Goal: Information Seeking & Learning: Find specific page/section

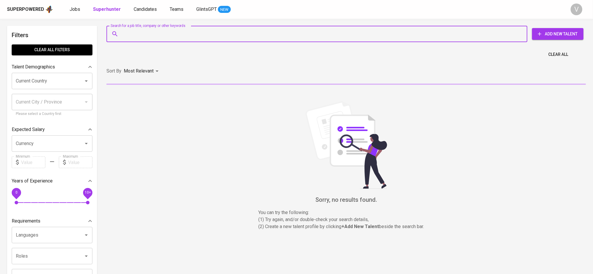
click at [139, 33] on input "Search for a job title, company or other keywords" at bounding box center [318, 33] width 395 height 11
click at [145, 12] on span "Candidates" at bounding box center [145, 9] width 23 height 6
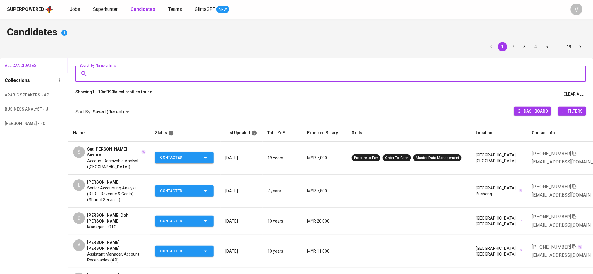
click at [114, 77] on input "Search by Name or Email" at bounding box center [332, 73] width 485 height 11
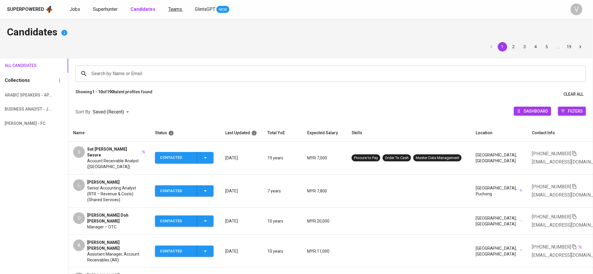
click at [174, 8] on span "Teams" at bounding box center [175, 9] width 14 height 6
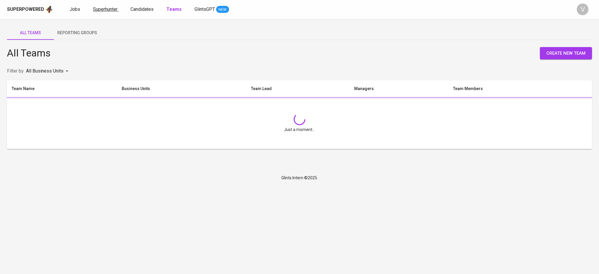
click at [101, 6] on span "Superhunter" at bounding box center [105, 9] width 25 height 6
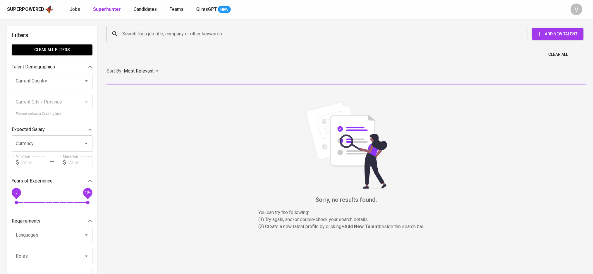
click at [164, 31] on input "Search for a job title, company or other keywords" at bounding box center [318, 33] width 395 height 11
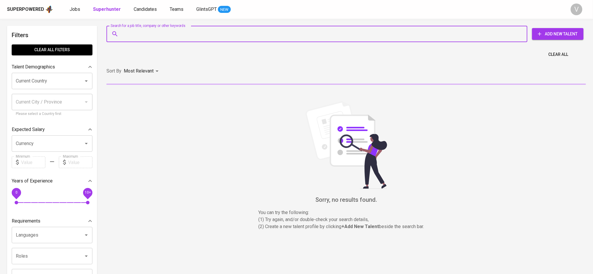
click at [160, 37] on input "Search for a job title, company or other keywords" at bounding box center [318, 33] width 395 height 11
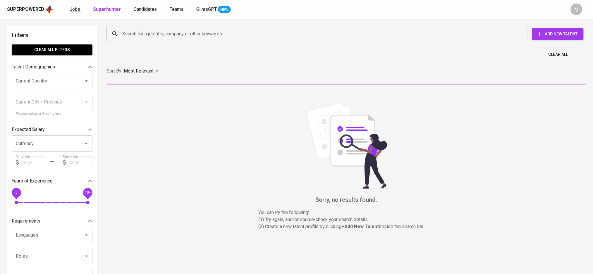
click at [70, 9] on span "Jobs" at bounding box center [75, 9] width 11 height 6
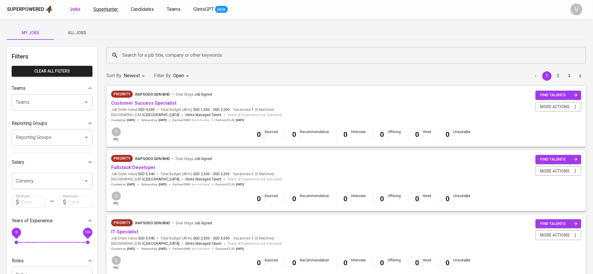
click at [109, 9] on span "Superhunter" at bounding box center [105, 9] width 25 height 6
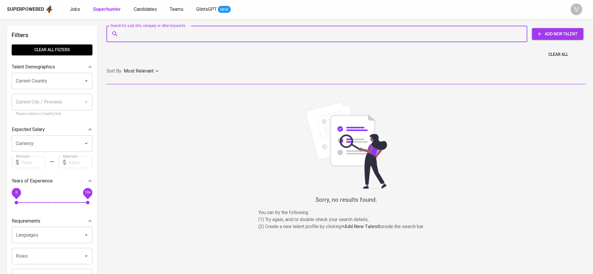
click at [157, 32] on input "Search for a job title, company or other keywords" at bounding box center [318, 33] width 395 height 11
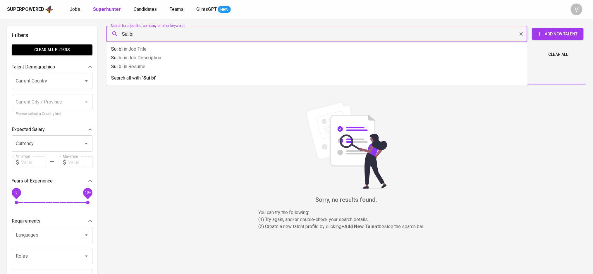
type input "Sui bin"
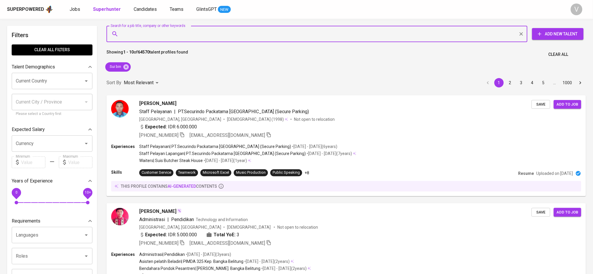
click at [36, 86] on input "Current Country" at bounding box center [43, 80] width 59 height 11
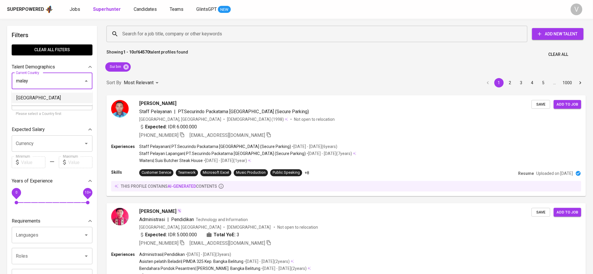
click at [22, 100] on li "[GEOGRAPHIC_DATA]" at bounding box center [52, 98] width 81 height 11
type input "[GEOGRAPHIC_DATA]"
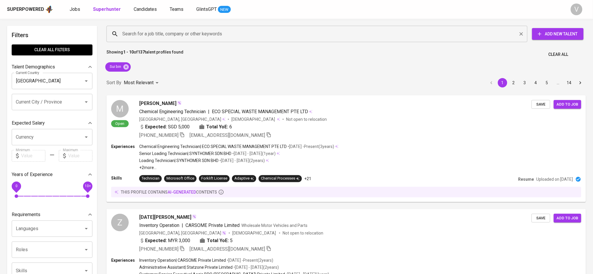
click at [157, 40] on div "Search for a job title, company or other keywords" at bounding box center [317, 34] width 421 height 16
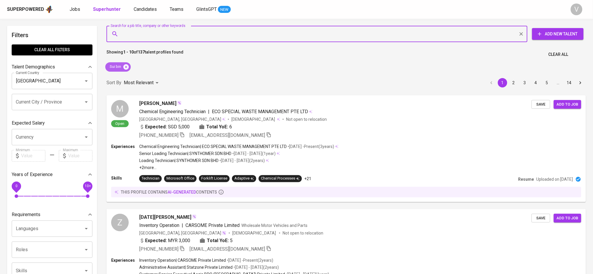
click at [125, 66] on icon at bounding box center [125, 66] width 5 height 5
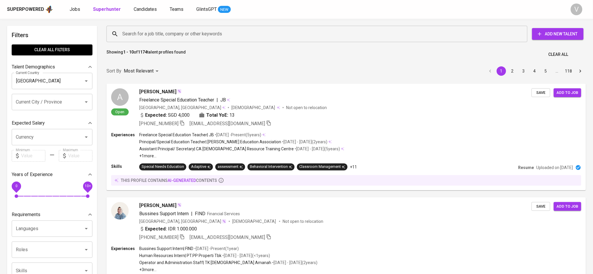
click at [158, 42] on div "Search for a job title, company or other keywords" at bounding box center [317, 34] width 421 height 16
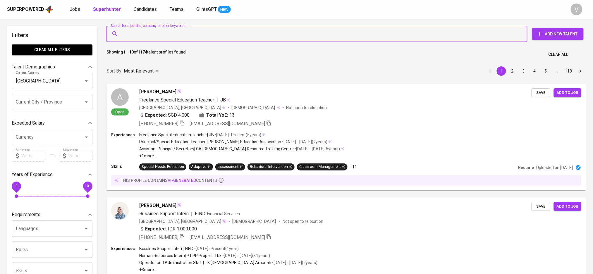
click at [167, 36] on input "Search for a job title, company or other keywords" at bounding box center [318, 33] width 395 height 11
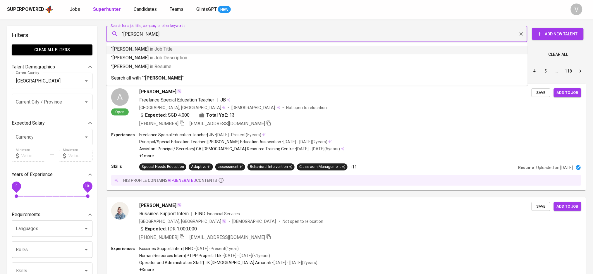
type input ""[PERSON_NAME] bin""
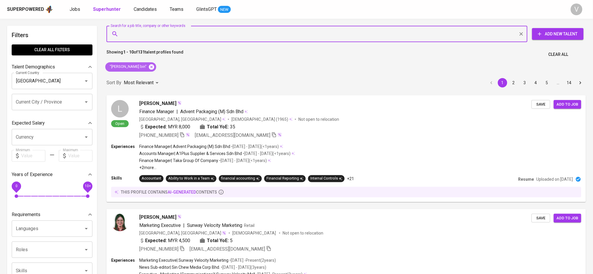
click at [149, 65] on icon at bounding box center [151, 66] width 5 height 5
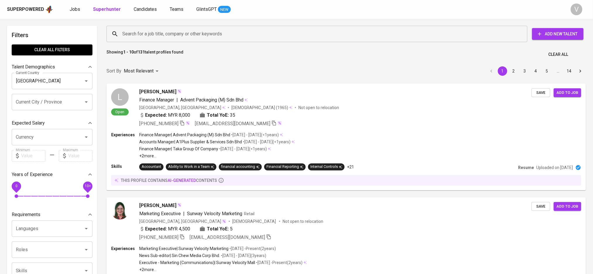
click at [146, 30] on input "Search for a job title, company or other keywords" at bounding box center [318, 33] width 395 height 11
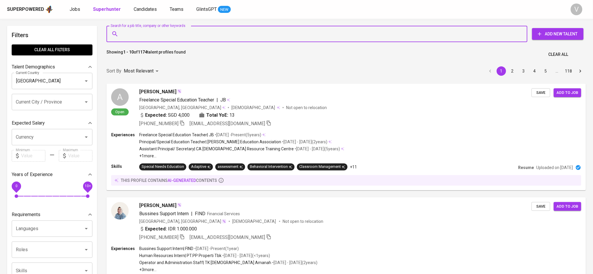
click at [152, 34] on input "Search for a job title, company or other keywords" at bounding box center [318, 33] width 395 height 11
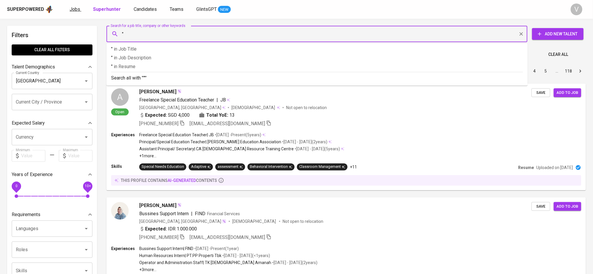
type input """
click at [75, 8] on span "Jobs" at bounding box center [75, 9] width 11 height 6
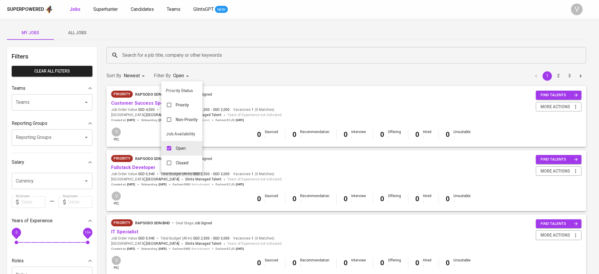
click at [73, 31] on div at bounding box center [299, 137] width 599 height 274
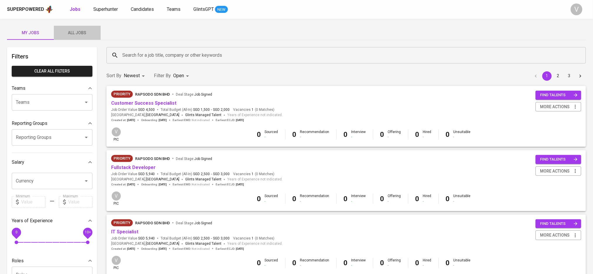
click at [79, 35] on span "All Jobs" at bounding box center [77, 32] width 40 height 7
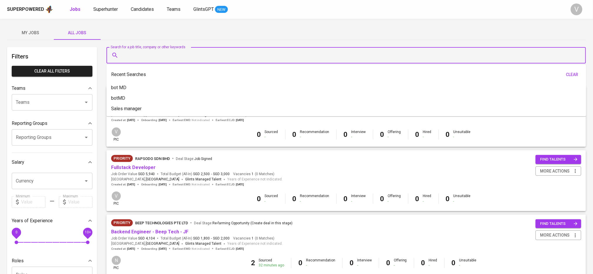
click at [182, 59] on input "Search for a job title, company or other keywords" at bounding box center [348, 55] width 454 height 11
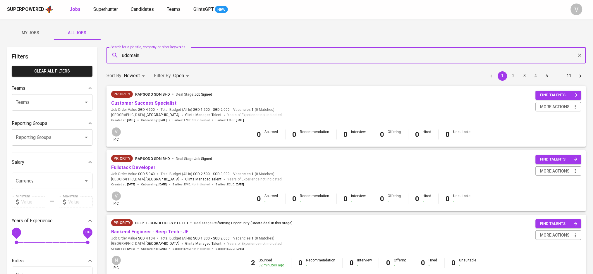
type input "udomain"
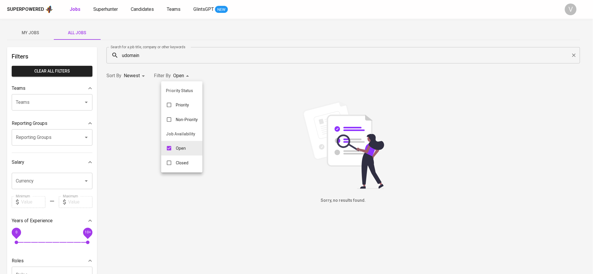
click at [184, 77] on body "Superpowered Jobs Superhunter Candidates Teams GlintsGPT NEW V My Jobs All Jobs…" at bounding box center [296, 199] width 593 height 399
click at [174, 161] on input "checkbox" at bounding box center [169, 162] width 11 height 11
checkbox input "true"
type input "OPEN,CLOSE"
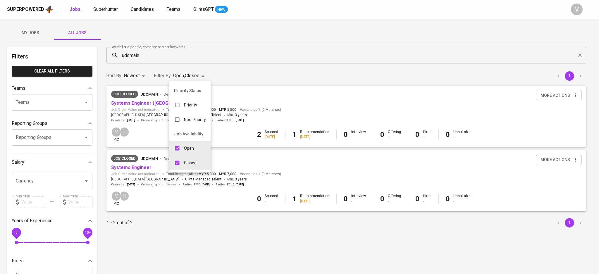
click at [147, 118] on div at bounding box center [299, 137] width 599 height 274
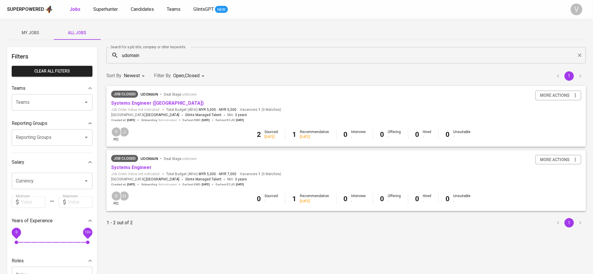
click at [66, 99] on input "Teams" at bounding box center [43, 102] width 59 height 11
click at [144, 78] on body "Superpowered Jobs Superhunter Candidates Teams GlintsGPT NEW V My Jobs All Jobs…" at bounding box center [296, 199] width 593 height 399
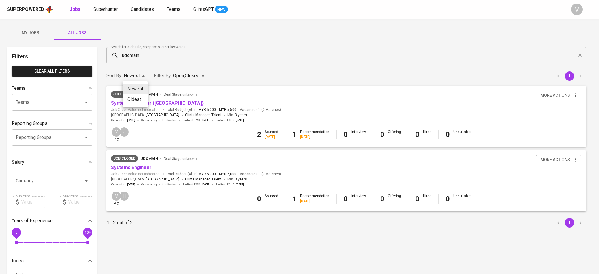
click at [170, 77] on div at bounding box center [299, 137] width 599 height 274
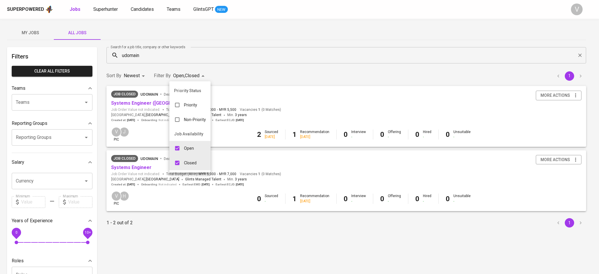
click at [180, 76] on body "Superpowered Jobs Superhunter Candidates Teams GlintsGPT NEW V My Jobs All Jobs…" at bounding box center [299, 199] width 599 height 399
click at [126, 74] on div at bounding box center [299, 137] width 599 height 274
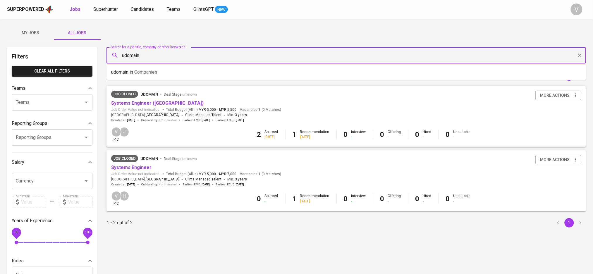
click at [125, 56] on input "udomain" at bounding box center [348, 55] width 454 height 11
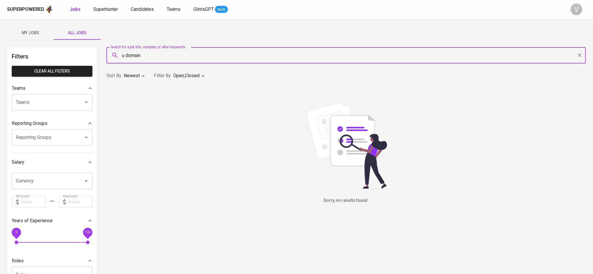
click at [127, 54] on input "u domain" at bounding box center [348, 55] width 454 height 11
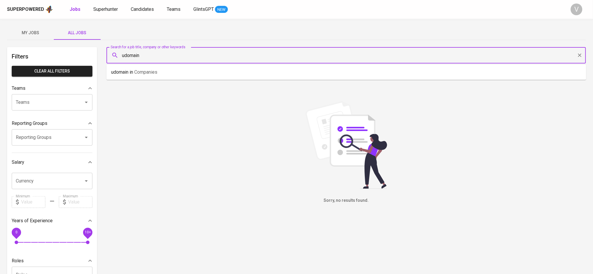
type input "udomain"
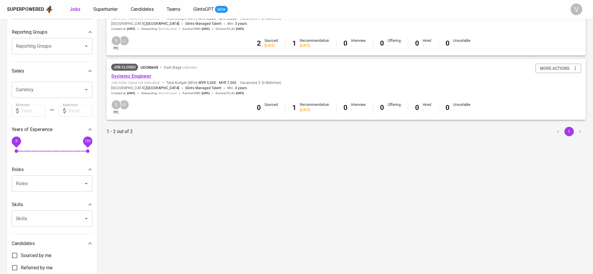
scroll to position [8, 0]
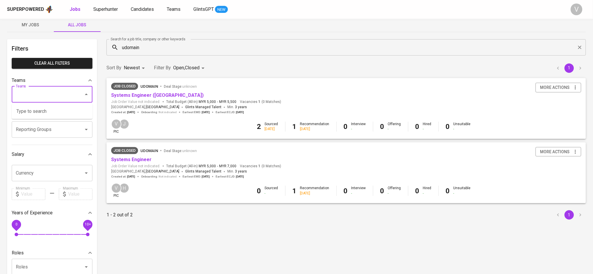
click at [61, 89] on input "Teams" at bounding box center [43, 94] width 59 height 11
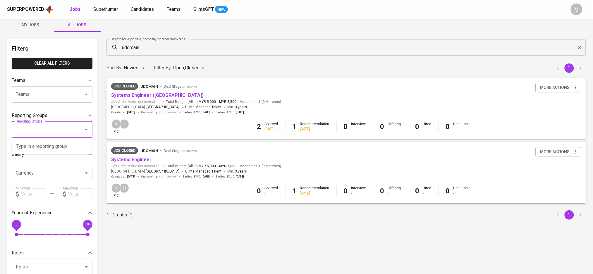
click at [46, 129] on input "Reporting Groups" at bounding box center [43, 129] width 59 height 11
click at [85, 93] on icon "Open" at bounding box center [86, 94] width 7 height 7
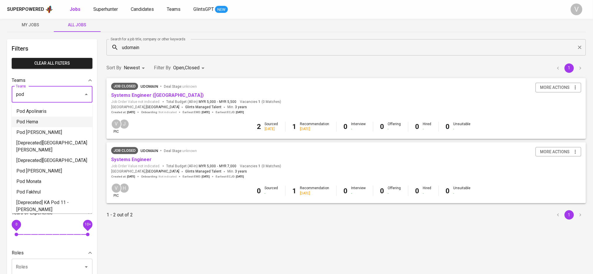
click at [47, 119] on li "Pod Hema" at bounding box center [52, 122] width 81 height 11
type input "pod"
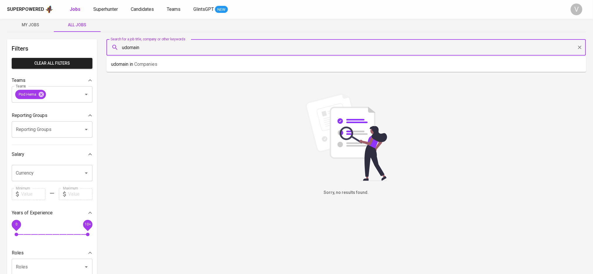
click at [159, 50] on input "udomain" at bounding box center [348, 47] width 454 height 11
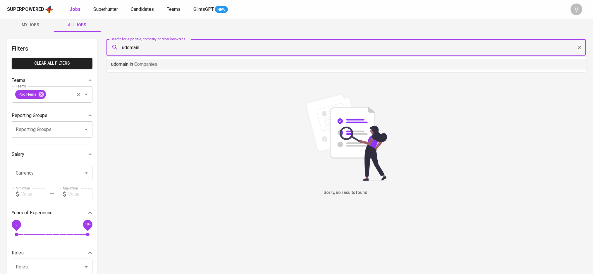
click at [49, 98] on input "Teams" at bounding box center [60, 94] width 27 height 11
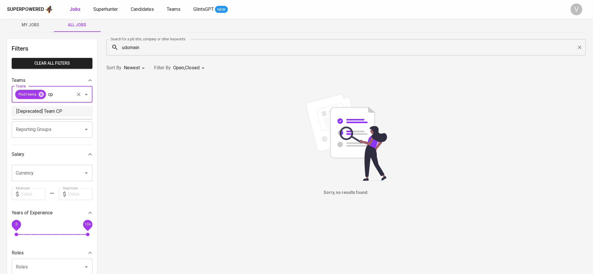
click at [47, 111] on li "[Deprecated] Team CP" at bounding box center [52, 111] width 81 height 11
type input "cp"
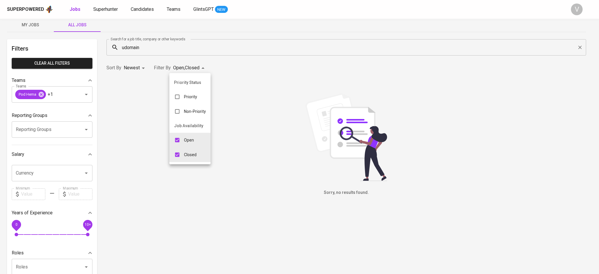
click at [178, 68] on body "Superpowered Jobs Superhunter Candidates Teams GlintsGPT NEW V My Jobs All Jobs…" at bounding box center [299, 191] width 599 height 399
click at [79, 86] on div at bounding box center [299, 137] width 599 height 274
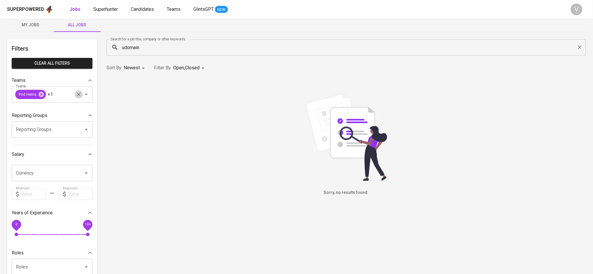
click at [76, 94] on icon "Clear" at bounding box center [79, 95] width 6 height 6
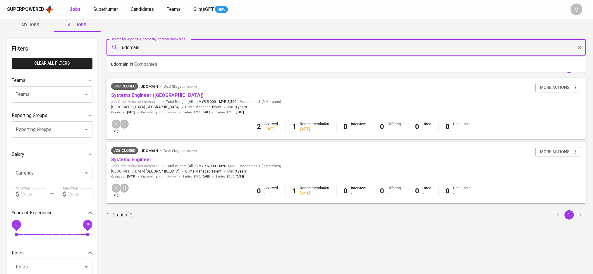
click at [164, 47] on input "udomain" at bounding box center [348, 47] width 454 height 11
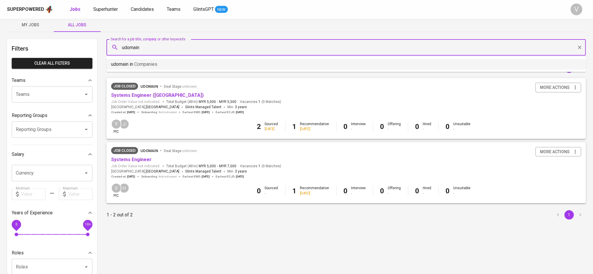
drag, startPoint x: 229, startPoint y: 234, endPoint x: 90, endPoint y: 168, distance: 154.3
click at [230, 235] on div "Search for a job title, company or other keywords udomain Search for a job titl…" at bounding box center [347, 204] width 480 height 330
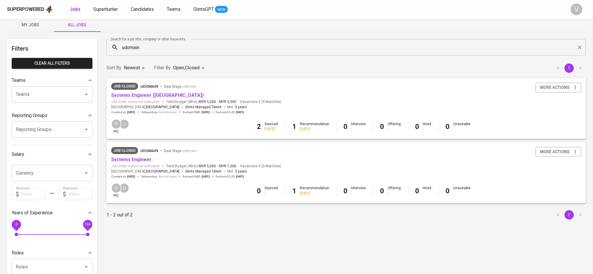
click at [58, 94] on input "Teams" at bounding box center [43, 94] width 59 height 11
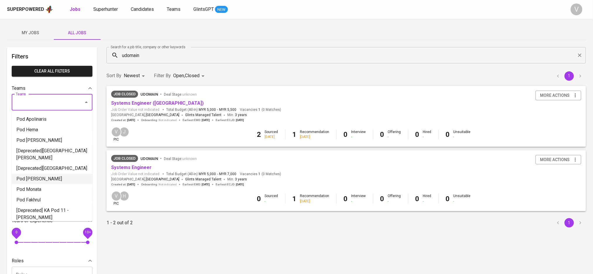
drag, startPoint x: 188, startPoint y: 233, endPoint x: 189, endPoint y: 229, distance: 4.0
click at [188, 233] on div "Search for a job title, company or other keywords udomain Search for a job titl…" at bounding box center [347, 212] width 480 height 330
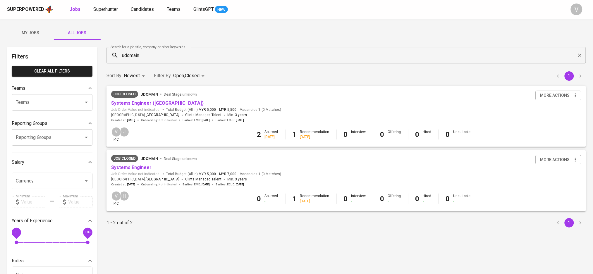
click at [189, 77] on body "Superpowered Jobs Superhunter Candidates Teams GlintsGPT NEW V My Jobs All Jobs…" at bounding box center [296, 199] width 593 height 399
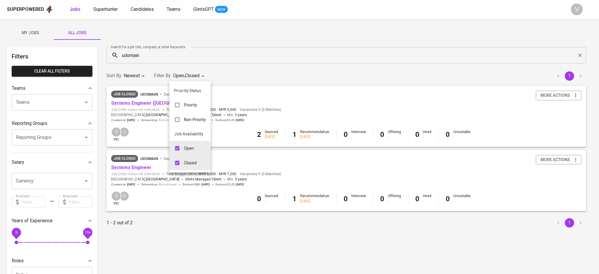
click at [293, 70] on div at bounding box center [299, 137] width 599 height 274
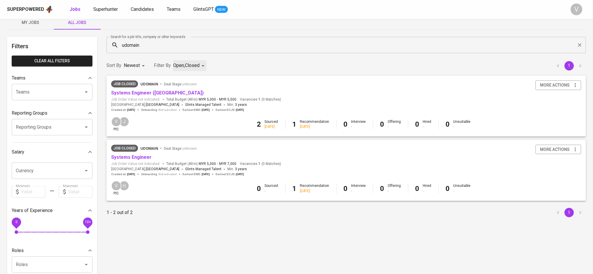
scroll to position [39, 0]
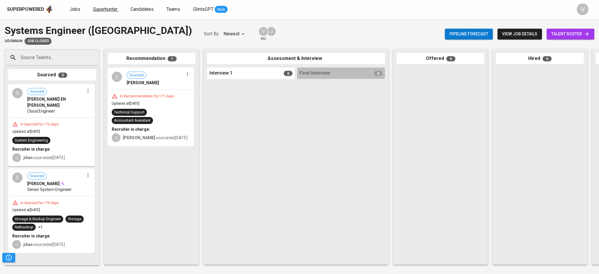
click at [115, 6] on span "Superhunter" at bounding box center [105, 9] width 25 height 6
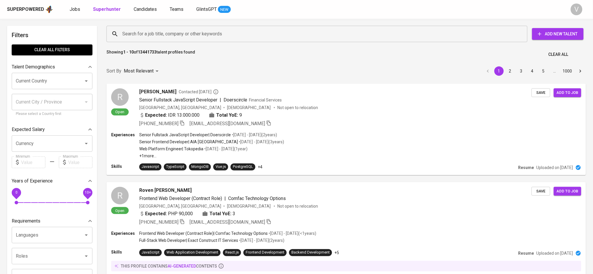
click at [179, 40] on div "Search for a job title, company or other keywords" at bounding box center [317, 34] width 421 height 16
